Goal: Task Accomplishment & Management: Use online tool/utility

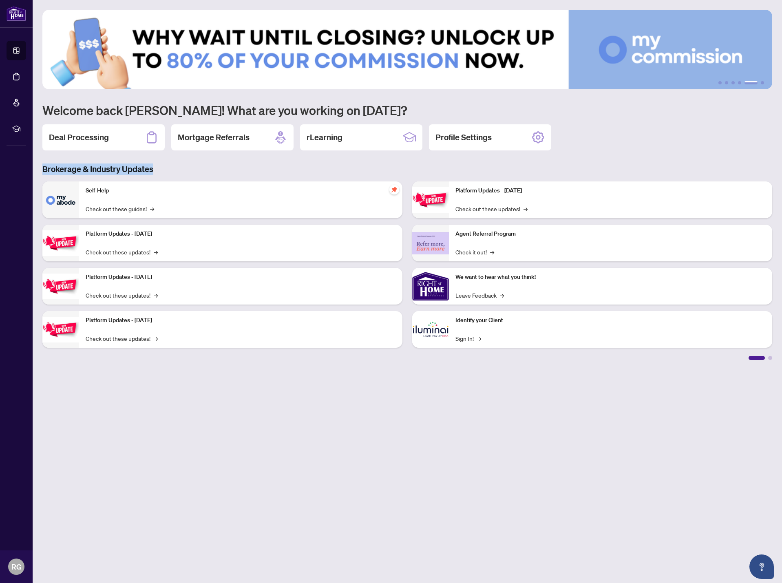
drag, startPoint x: 161, startPoint y: 167, endPoint x: 41, endPoint y: 169, distance: 119.8
click at [41, 169] on div "Brokerage & Industry Updates Self-Help Check out these guides! → Platform Updat…" at bounding box center [406, 261] width 739 height 196
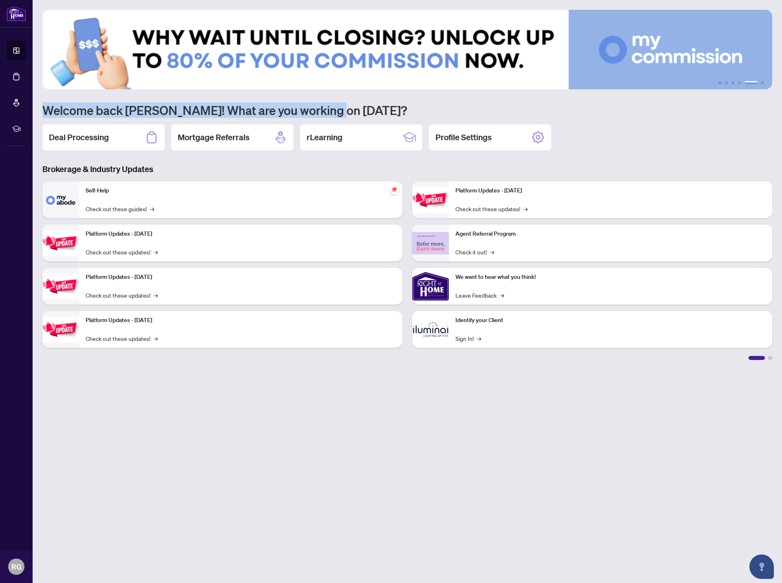
drag, startPoint x: 181, startPoint y: 106, endPoint x: 372, endPoint y: 106, distance: 190.3
click at [372, 106] on h1 "Welcome back [PERSON_NAME]! What are you working on [DATE]?" at bounding box center [406, 109] width 729 height 15
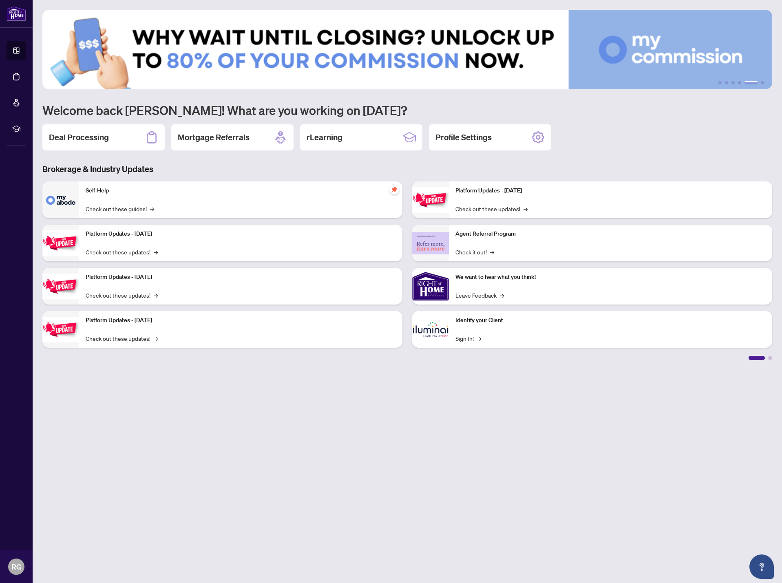
click at [291, 420] on main "1 2 3 4 5 6 Welcome back [PERSON_NAME]! What are you working on [DATE]? Deal Pr…" at bounding box center [407, 291] width 749 height 583
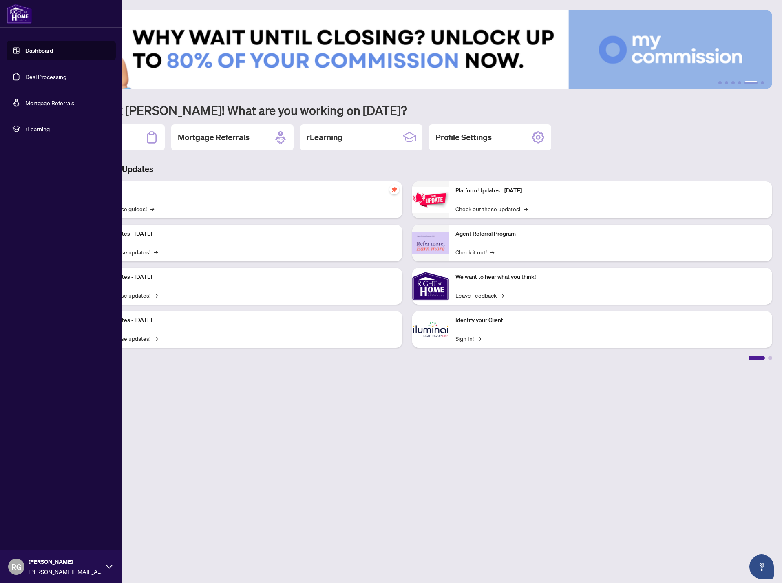
click at [25, 79] on link "Deal Processing" at bounding box center [45, 76] width 41 height 7
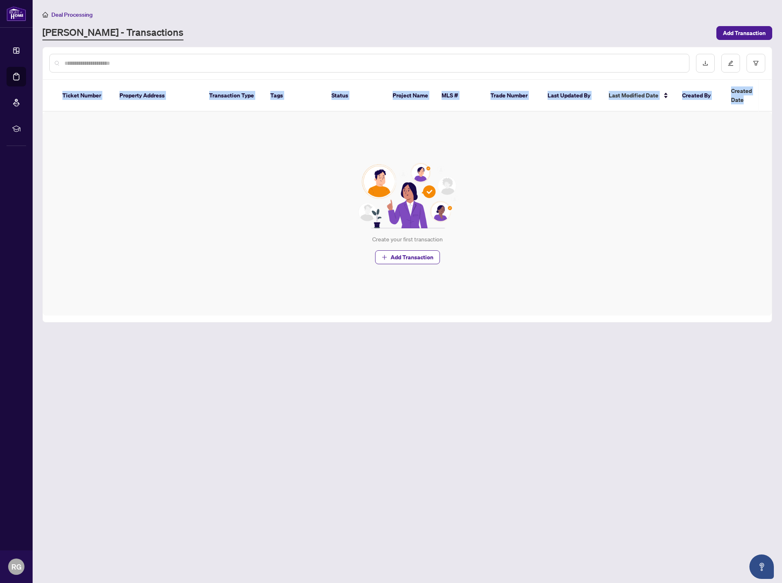
drag, startPoint x: 59, startPoint y: 91, endPoint x: 761, endPoint y: 94, distance: 702.6
click at [761, 94] on tr "Ticket Number Property Address Transaction Type Tags Status Project Name MLS # …" at bounding box center [425, 96] width 765 height 32
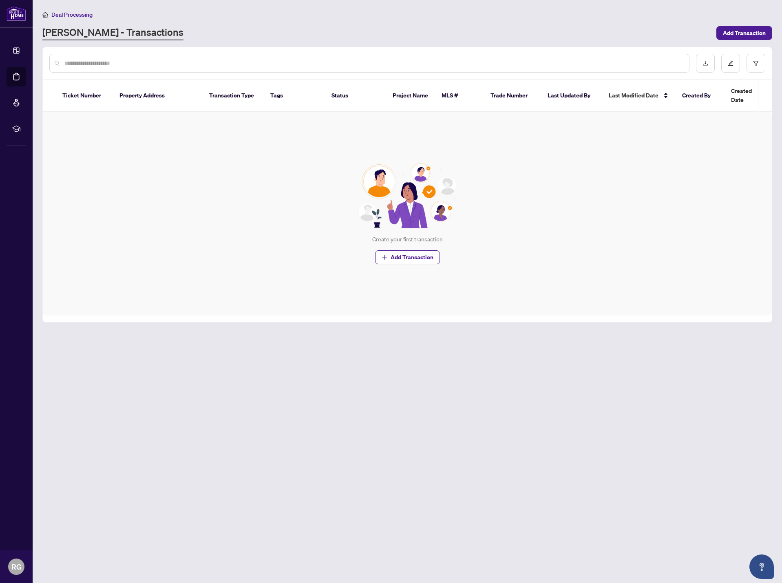
click at [715, 124] on div "Create your first transaction Add Transaction" at bounding box center [407, 214] width 729 height 204
click at [165, 154] on div "Create your first transaction Add Transaction" at bounding box center [407, 214] width 729 height 204
click at [422, 251] on span "Add Transaction" at bounding box center [411, 257] width 43 height 13
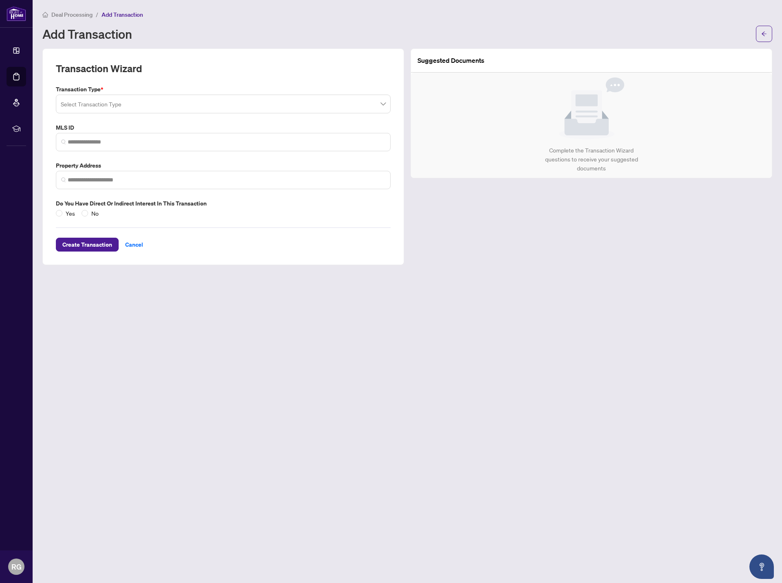
click at [87, 96] on input "search" at bounding box center [219, 105] width 317 height 18
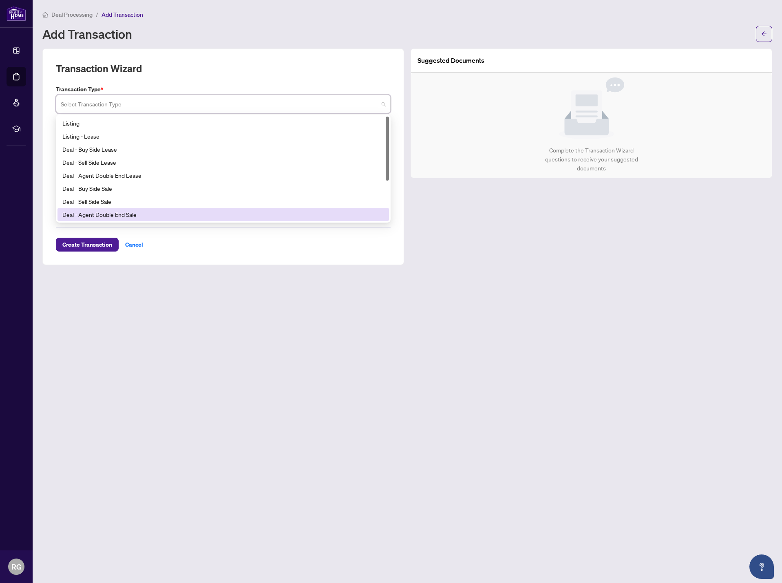
click at [126, 320] on main "Deal Processing / Add Transaction Add Transaction Transaction Wizard Transactio…" at bounding box center [407, 291] width 749 height 583
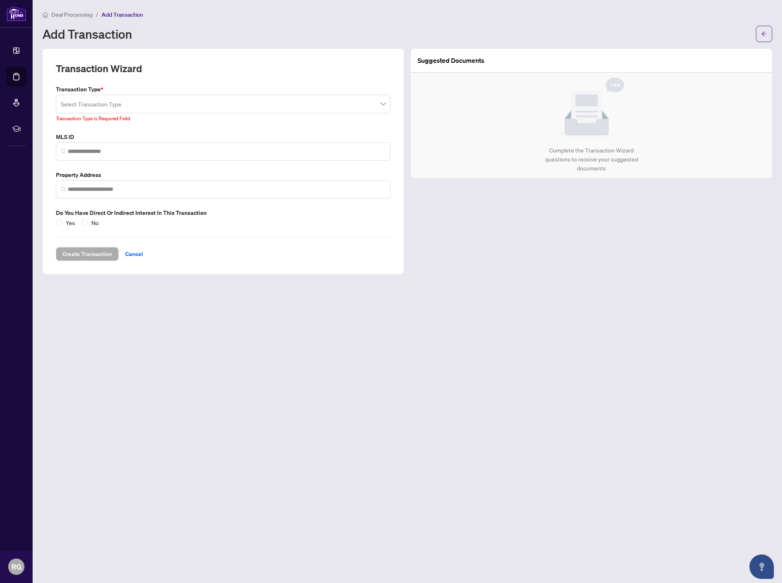
click at [97, 305] on main "Deal Processing / Add Transaction Add Transaction Transaction Wizard Transactio…" at bounding box center [407, 291] width 749 height 583
click at [387, 400] on main "Deal Processing / Add Transaction Add Transaction Transaction Wizard Transactio…" at bounding box center [407, 291] width 749 height 583
